Goal: Task Accomplishment & Management: Use online tool/utility

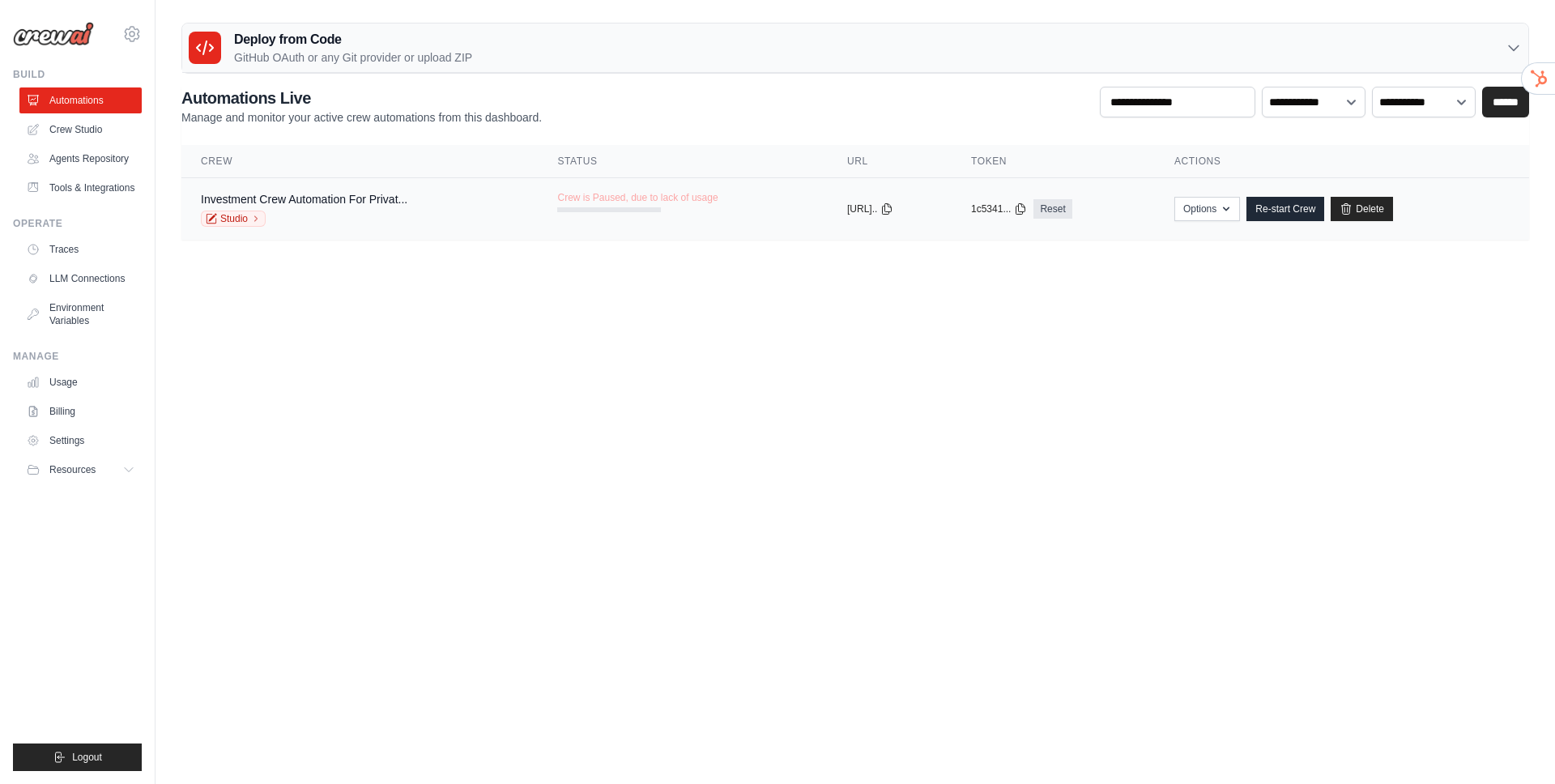
click at [588, 199] on span "Crew is Paused, due to lack of usage" at bounding box center [638, 197] width 161 height 13
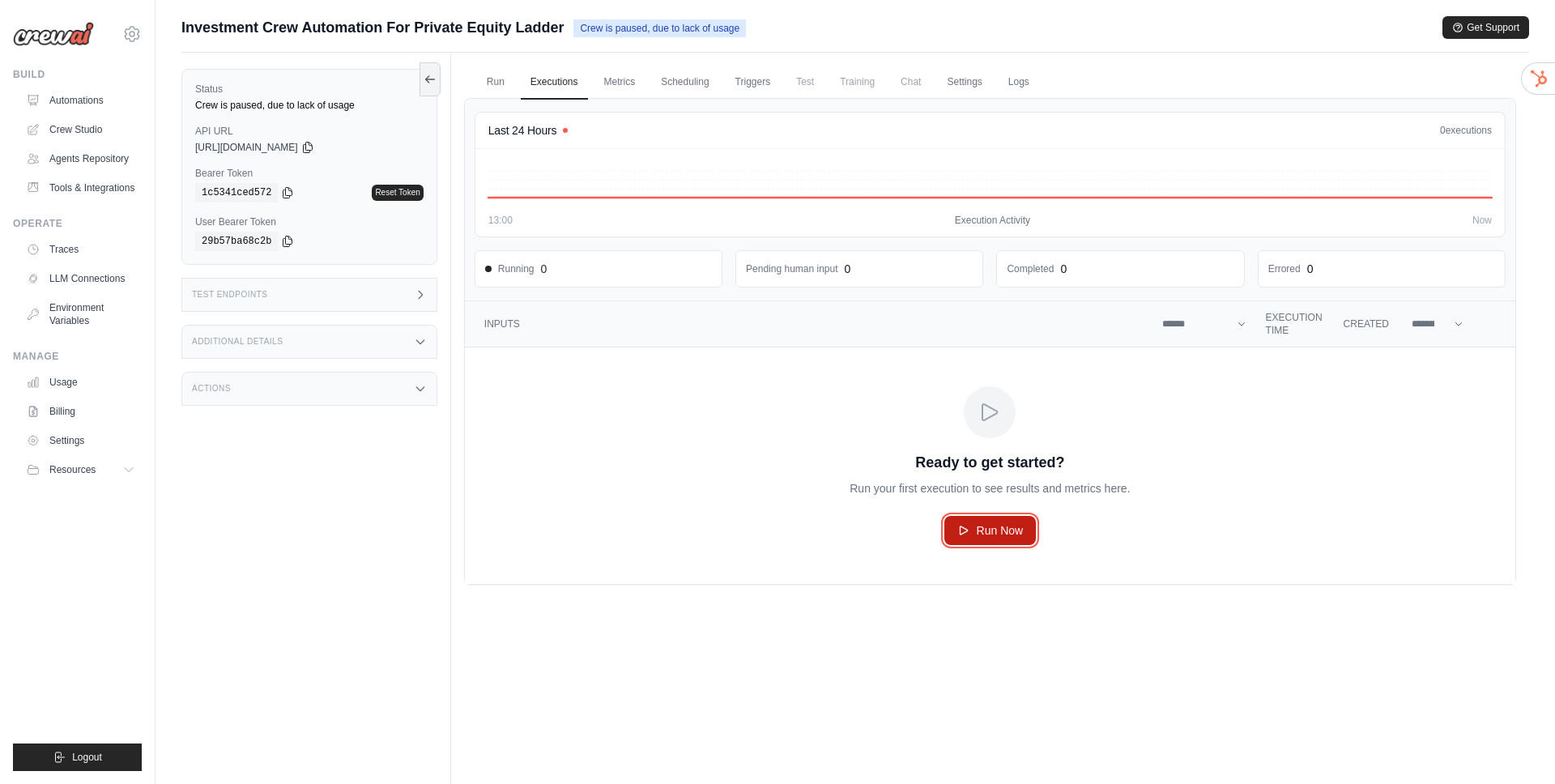
click at [1000, 528] on span "Run Now" at bounding box center [1000, 530] width 47 height 16
